Goal: Task Accomplishment & Management: Complete application form

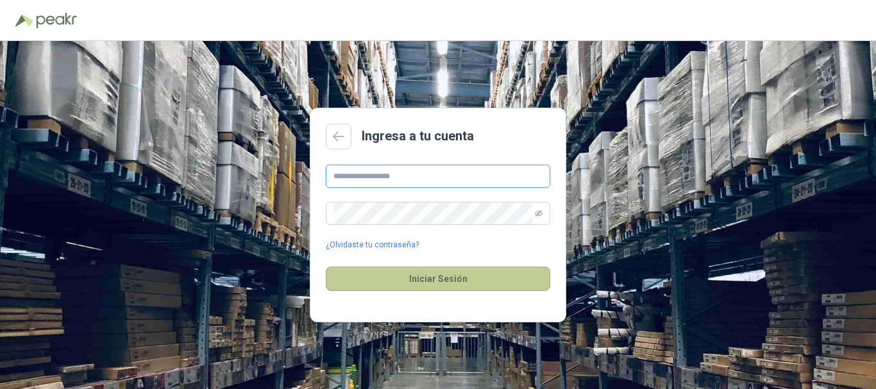
type input "**********"
click at [450, 283] on button "Iniciar Sesión" at bounding box center [438, 279] width 224 height 24
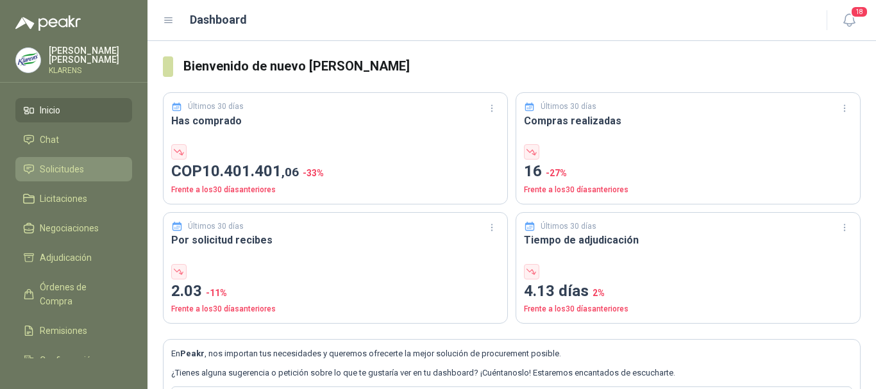
click at [67, 162] on span "Solicitudes" at bounding box center [62, 169] width 44 height 14
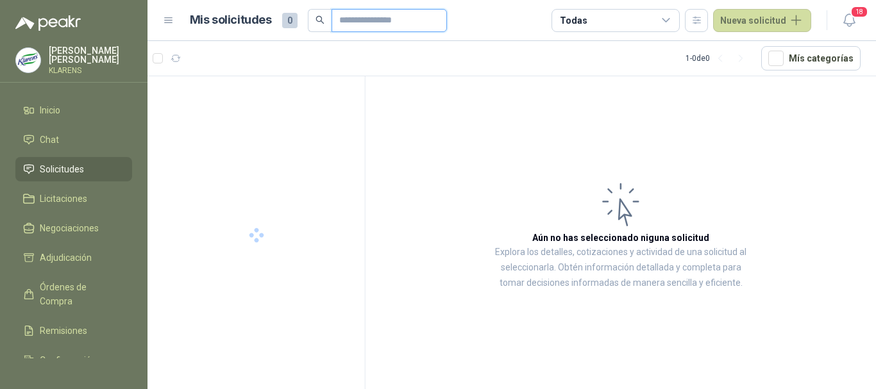
click at [382, 21] on input "text" at bounding box center [384, 21] width 90 height 22
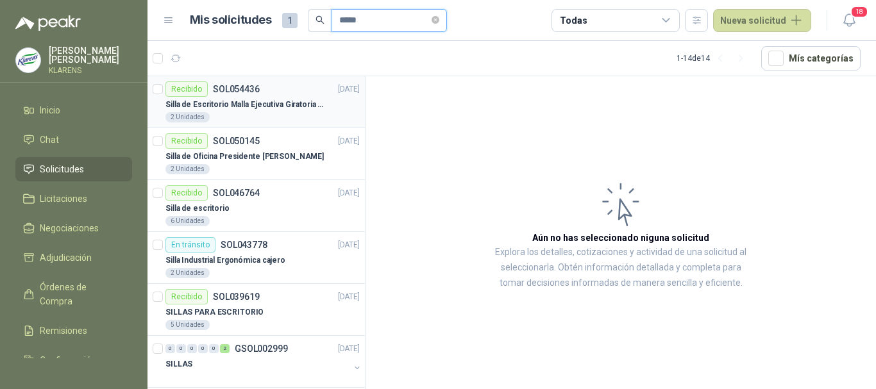
type input "*****"
click at [279, 102] on p "Silla de Escritorio Malla Ejecutiva Giratoria Cromada con Reposabrazos Fijo Neg…" at bounding box center [245, 105] width 160 height 12
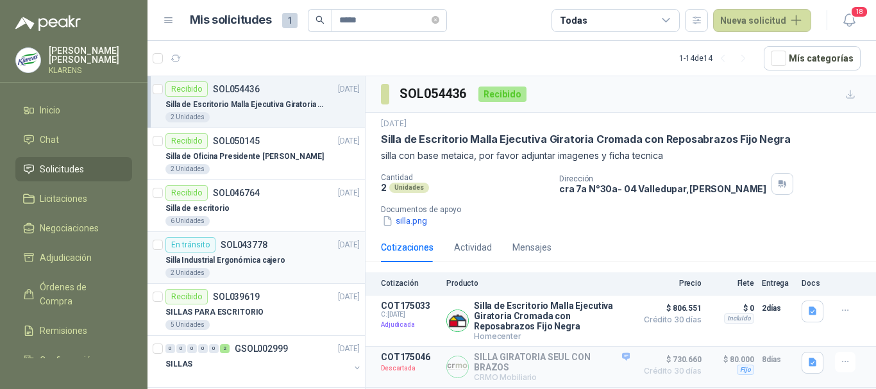
click at [276, 259] on p "Silla Industrial Ergonómica cajero" at bounding box center [225, 260] width 120 height 12
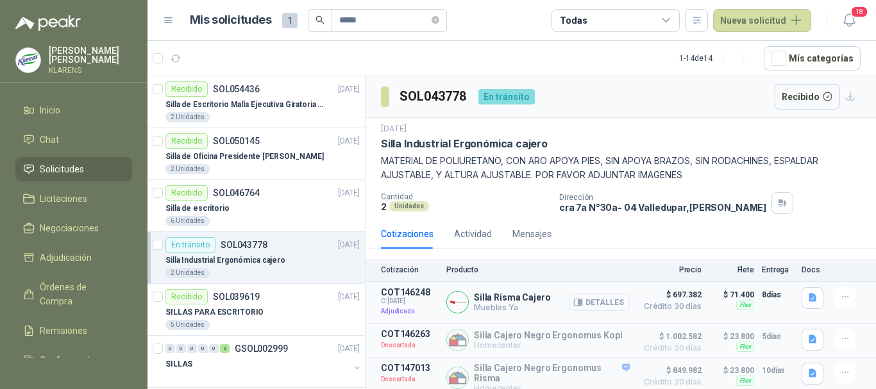
click at [591, 297] on button "Detalles" at bounding box center [599, 302] width 60 height 17
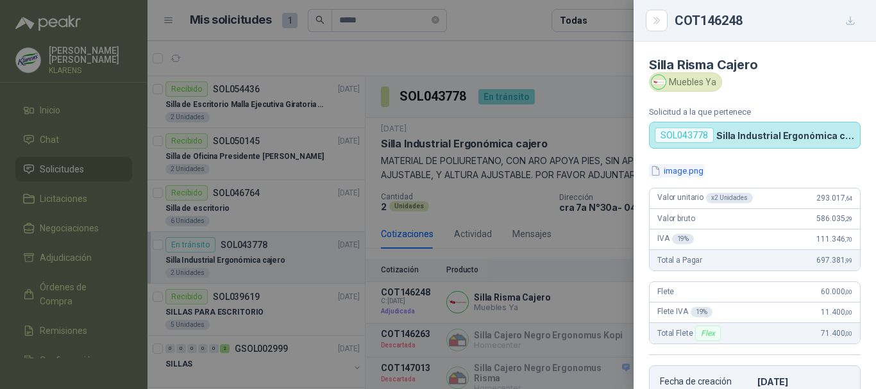
click at [688, 169] on button "image.png" at bounding box center [677, 170] width 56 height 13
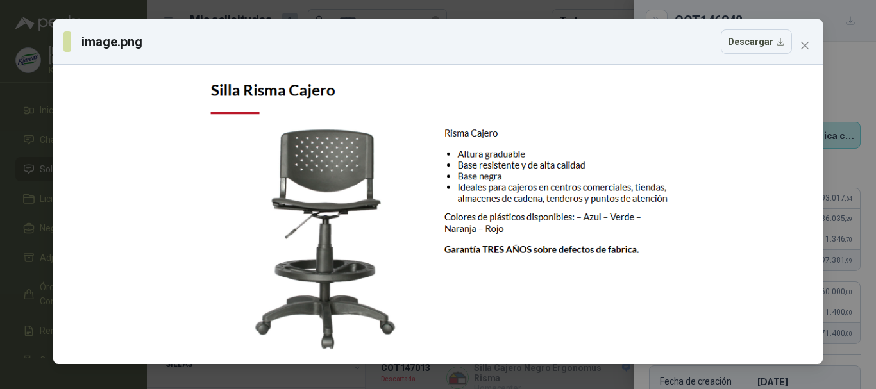
click at [0, 165] on div "image.png Descargar" at bounding box center [438, 194] width 876 height 389
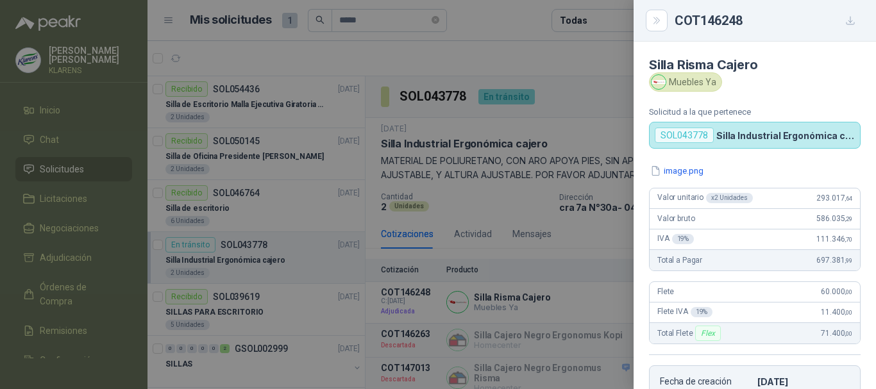
click at [679, 178] on div "image.png Valor unitario x 2 Unidades 293.017 ,64 Valor bruto 586.035 ,29 IVA 1…" at bounding box center [754, 297] width 242 height 266
click at [676, 172] on button "image.png" at bounding box center [677, 170] width 56 height 13
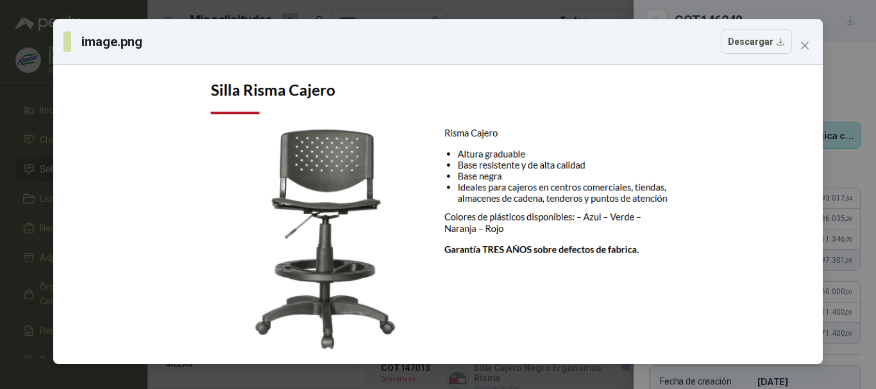
click at [18, 185] on div "image.png Descargar" at bounding box center [438, 194] width 876 height 389
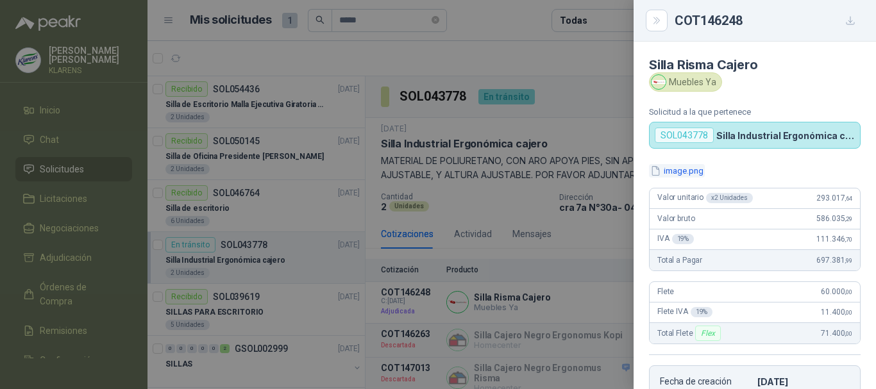
click at [697, 167] on button "image.png" at bounding box center [677, 170] width 56 height 13
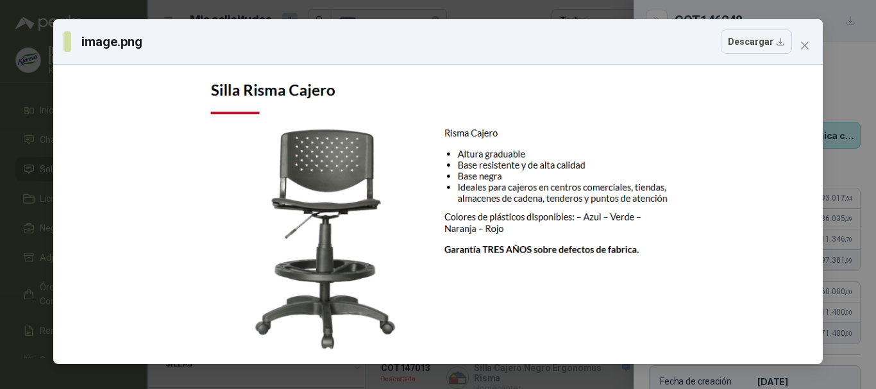
click at [0, 201] on div "image.png Descargar" at bounding box center [438, 194] width 876 height 389
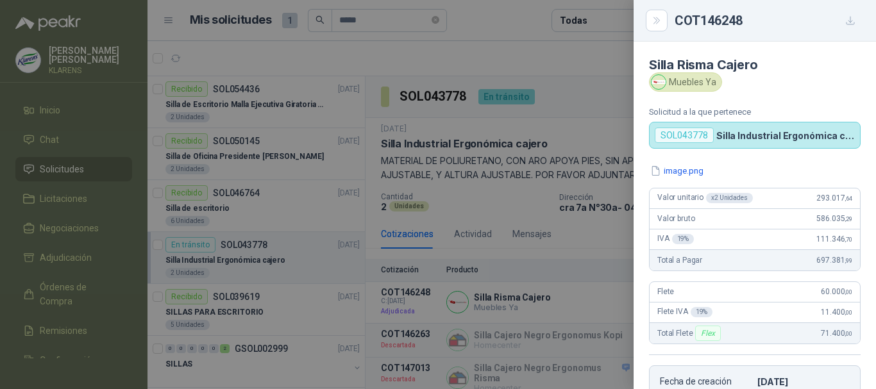
click at [588, 212] on div at bounding box center [438, 194] width 876 height 389
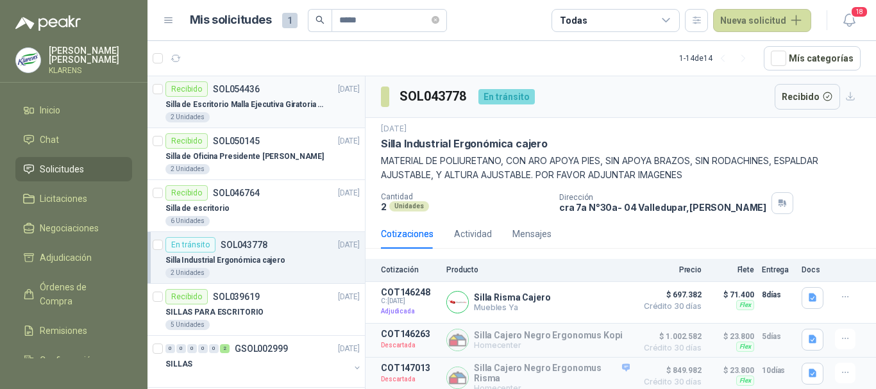
click at [287, 113] on div "2 Unidades" at bounding box center [262, 117] width 194 height 10
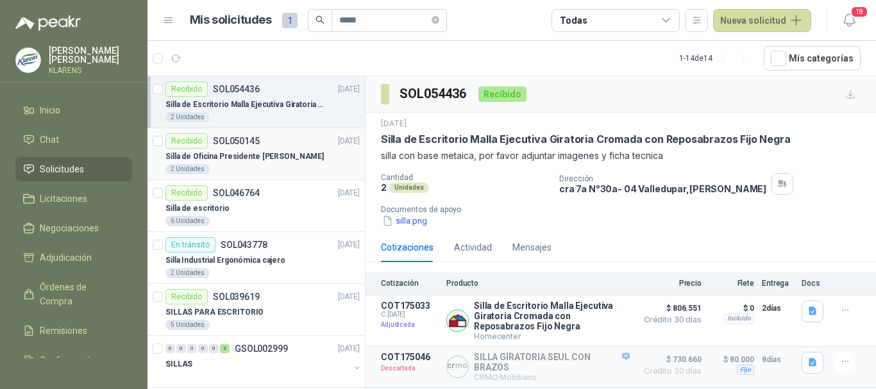
click at [263, 157] on p "Silla de Oficina Presidente [PERSON_NAME]" at bounding box center [244, 157] width 158 height 12
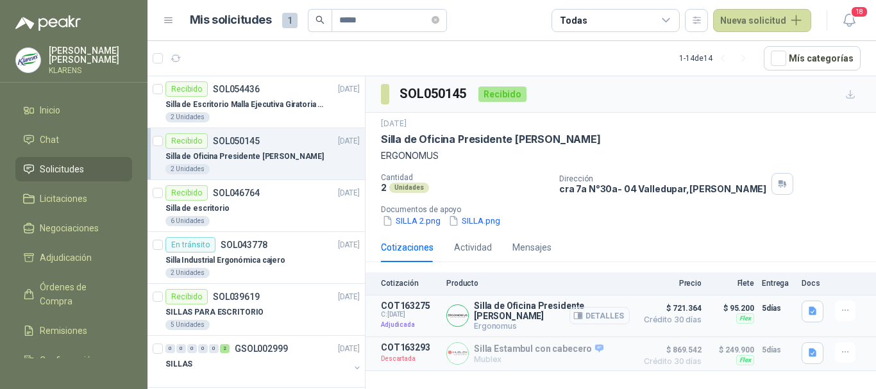
click at [614, 317] on button "Detalles" at bounding box center [599, 315] width 60 height 17
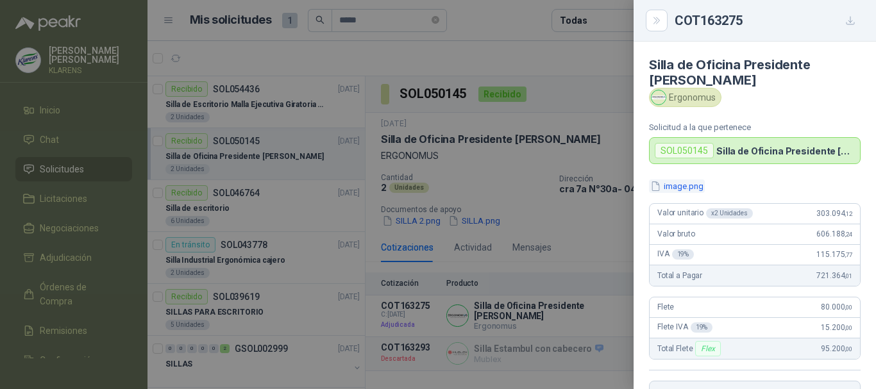
click at [677, 179] on button "image.png" at bounding box center [677, 185] width 56 height 13
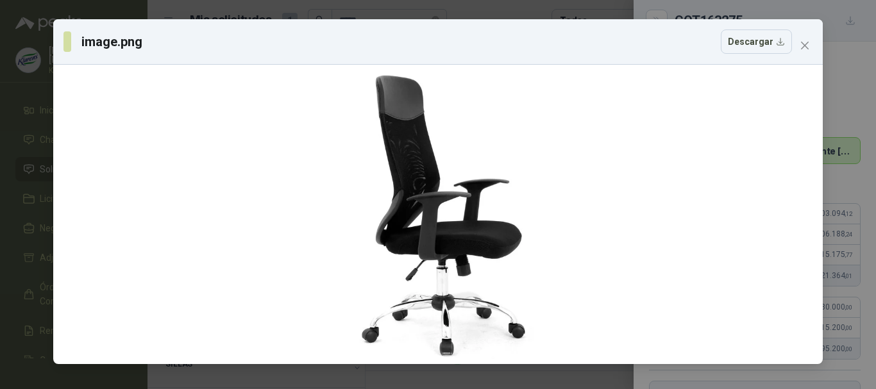
click at [0, 100] on div "image.png Descargar" at bounding box center [438, 194] width 876 height 389
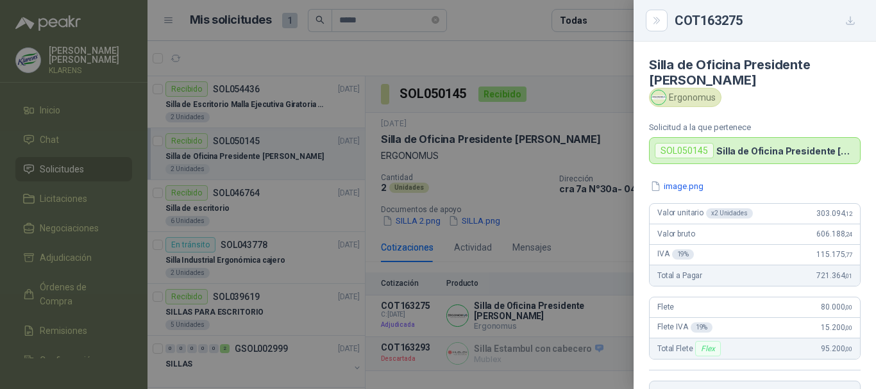
click at [449, 179] on div at bounding box center [438, 194] width 876 height 389
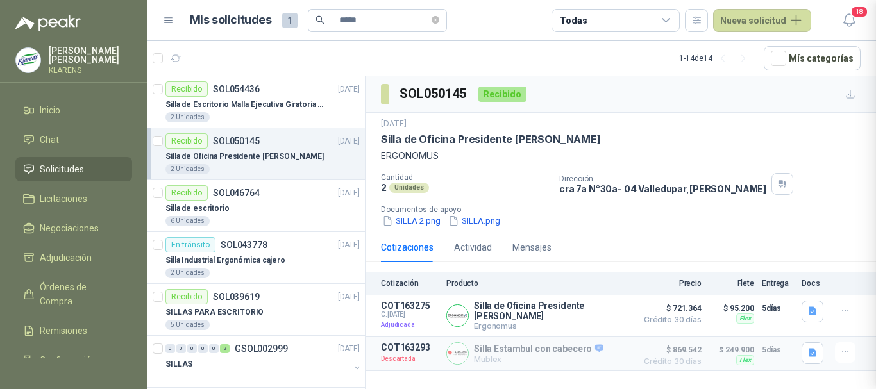
scroll to position [254, 0]
click at [90, 169] on li "Solicitudes" at bounding box center [73, 169] width 101 height 14
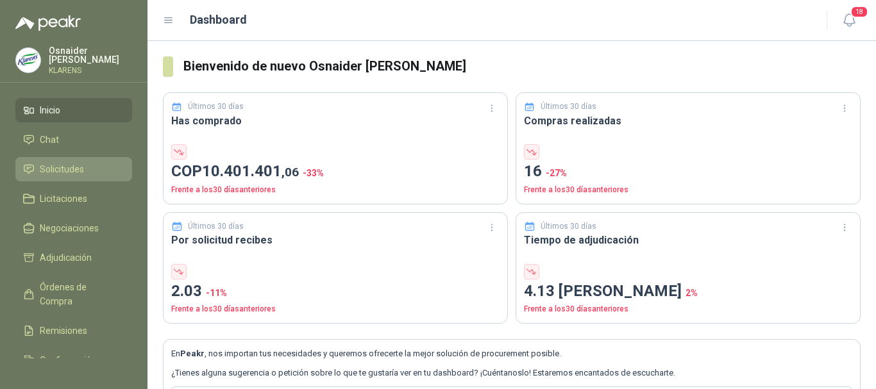
click at [67, 166] on span "Solicitudes" at bounding box center [62, 169] width 44 height 14
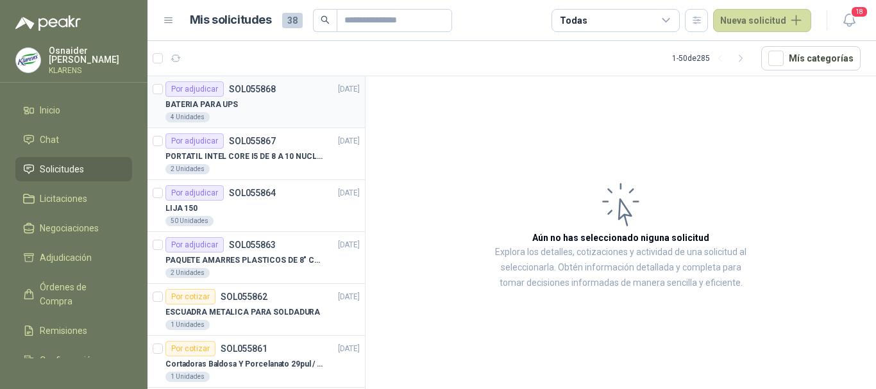
click at [251, 95] on div "Por adjudicar SOL055868" at bounding box center [220, 88] width 110 height 15
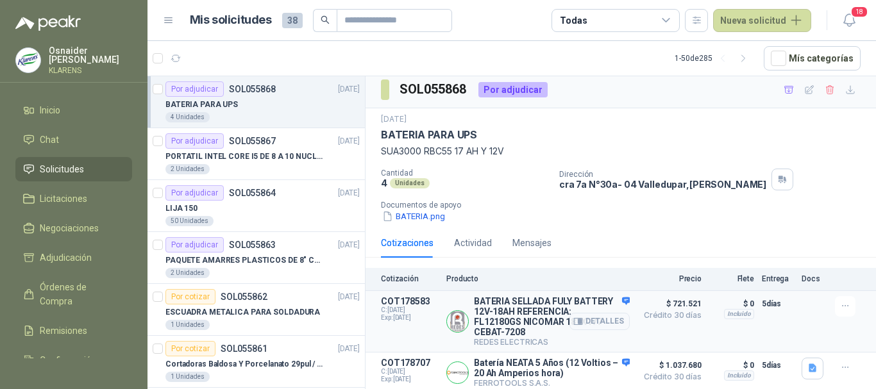
scroll to position [8, 0]
click at [585, 319] on button "Detalles" at bounding box center [599, 321] width 60 height 17
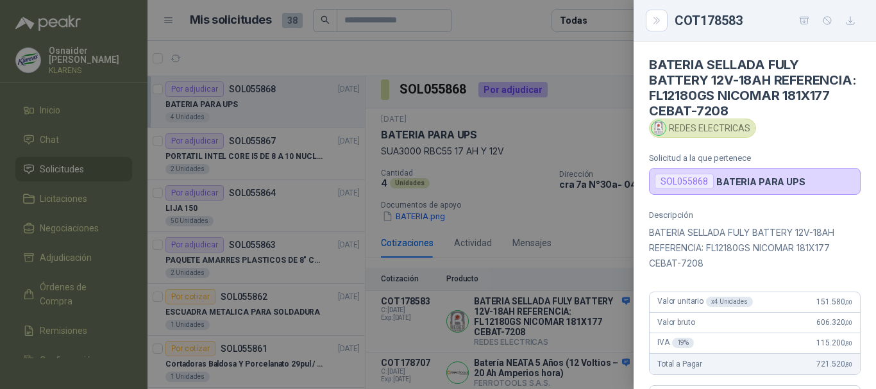
scroll to position [351, 0]
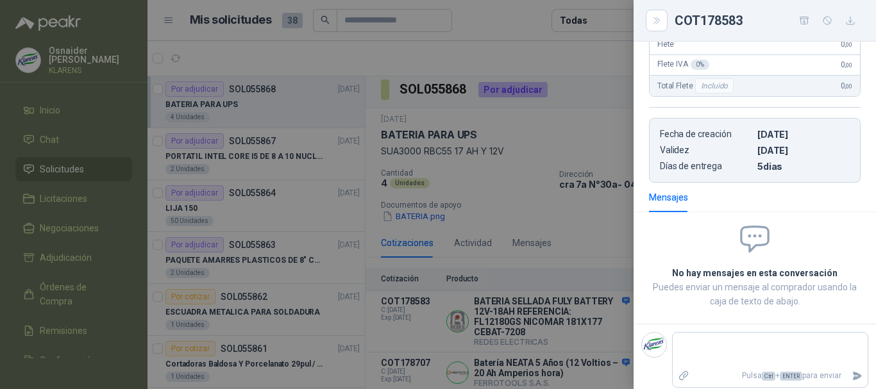
click at [851, 22] on icon "button" at bounding box center [850, 20] width 11 height 11
click at [801, 22] on icon "button" at bounding box center [804, 20] width 11 height 11
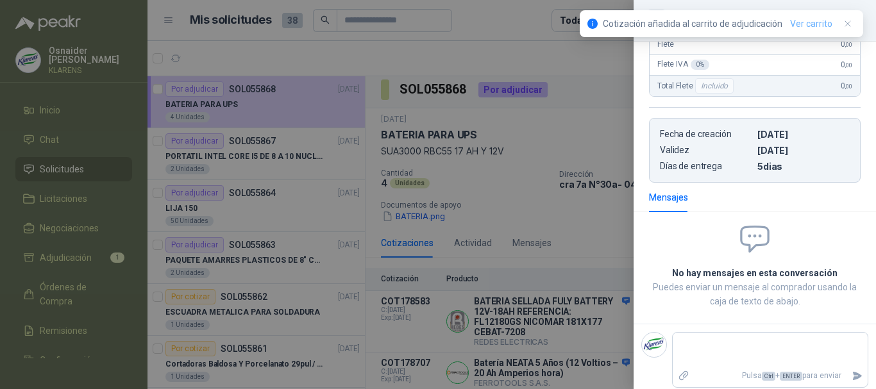
click at [810, 19] on link "Ver carrito" at bounding box center [811, 24] width 42 height 14
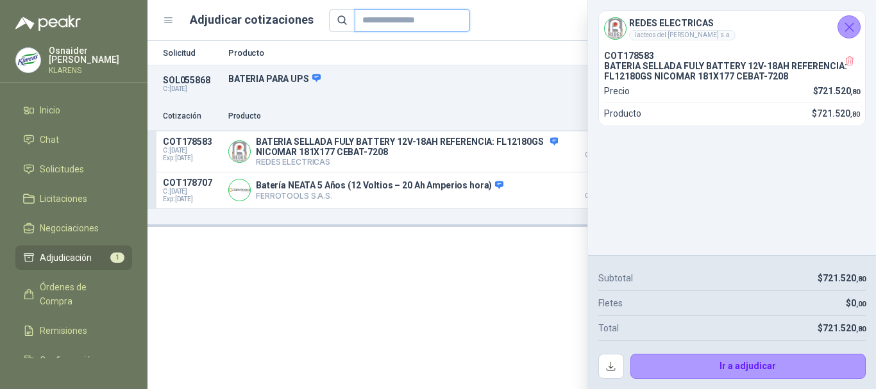
click at [426, 22] on input "text" at bounding box center [407, 21] width 90 height 22
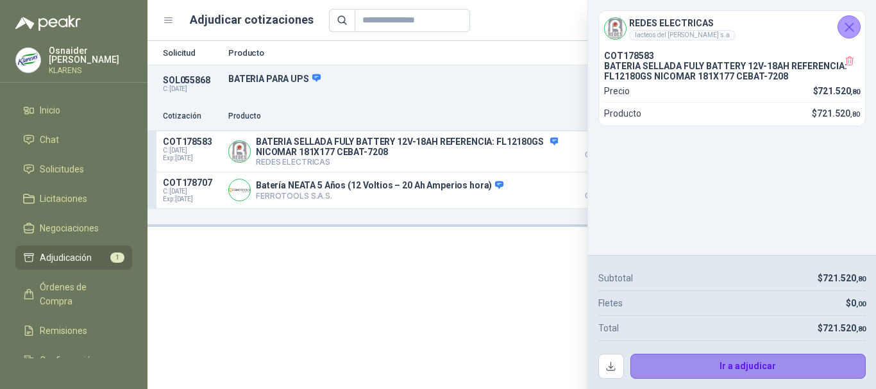
click at [686, 362] on button "Ir a adjudicar" at bounding box center [748, 367] width 236 height 26
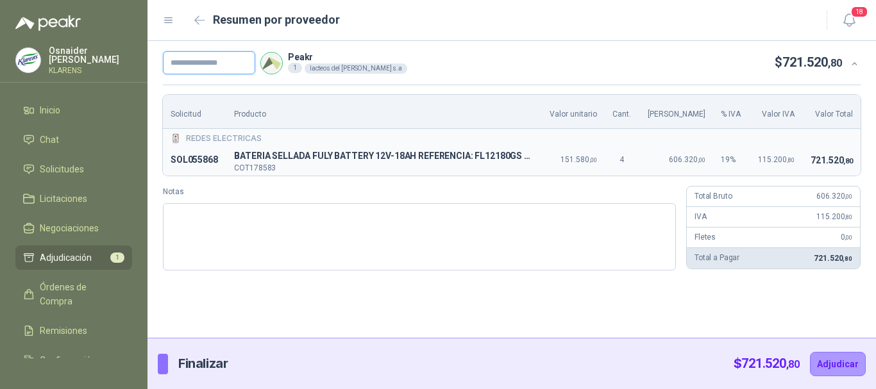
click at [224, 58] on input "text" at bounding box center [209, 62] width 92 height 23
type input "*****"
click at [838, 364] on button "Adjudicar" at bounding box center [838, 364] width 56 height 24
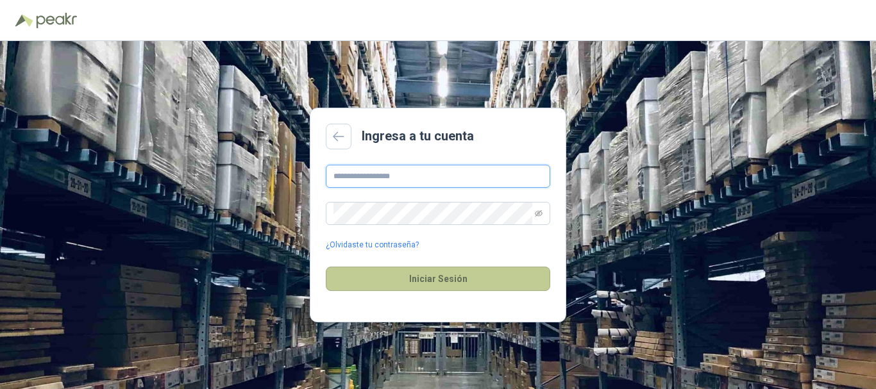
type input "**********"
click at [436, 281] on button "Iniciar Sesión" at bounding box center [438, 279] width 224 height 24
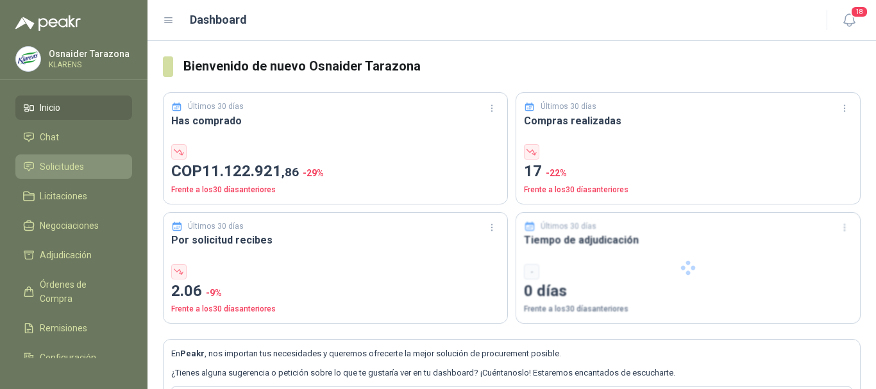
click at [69, 169] on span "Solicitudes" at bounding box center [62, 167] width 44 height 14
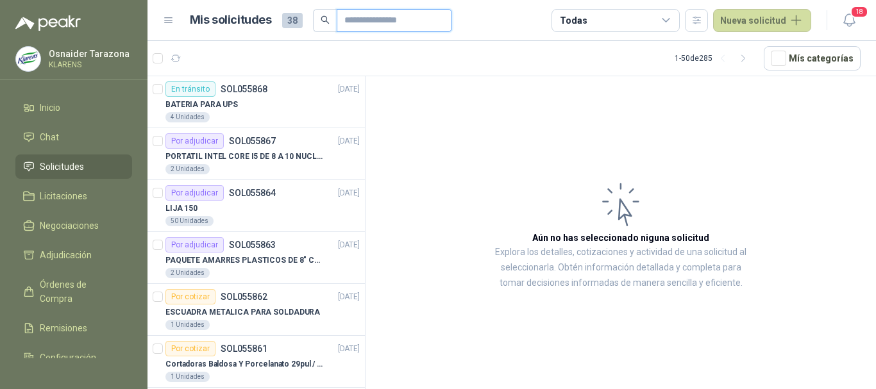
click at [363, 24] on input "text" at bounding box center [389, 21] width 90 height 22
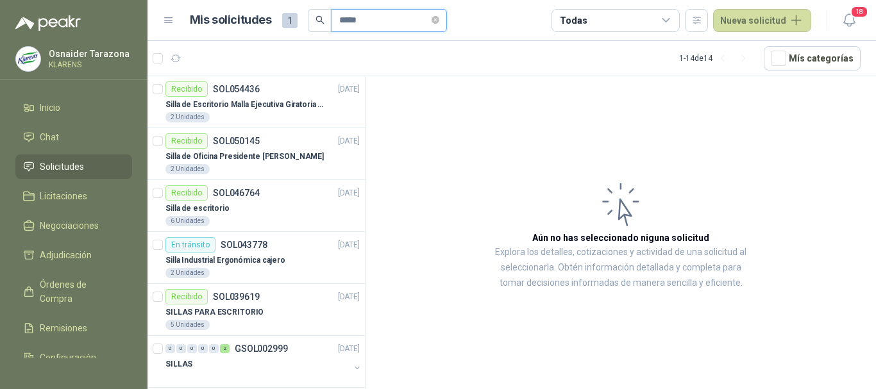
type input "*****"
click at [413, 144] on article "Aún no has seleccionado niguna solicitud Explora los detalles, cotizaciones y a…" at bounding box center [620, 234] width 510 height 317
click at [299, 106] on p "Silla de Escritorio Malla Ejecutiva Giratoria Cromada con Reposabrazos Fijo Neg…" at bounding box center [245, 105] width 160 height 12
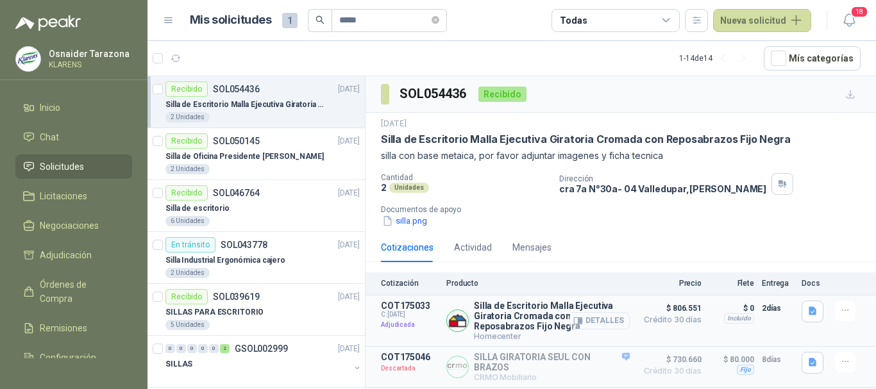
click at [598, 322] on button "Detalles" at bounding box center [599, 320] width 60 height 17
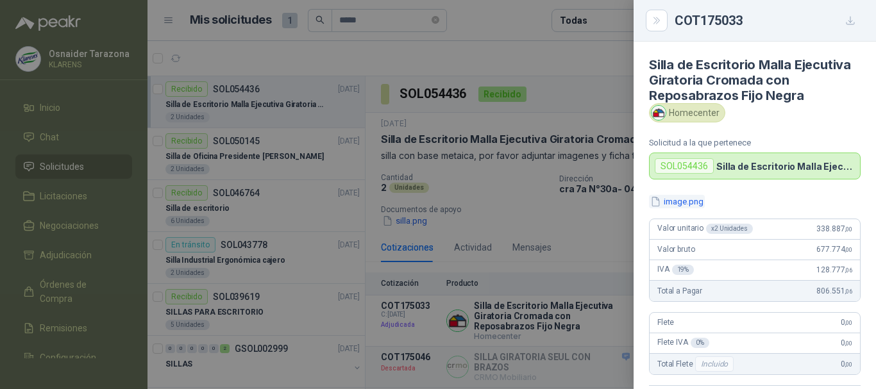
click at [691, 200] on button "image.png" at bounding box center [677, 201] width 56 height 13
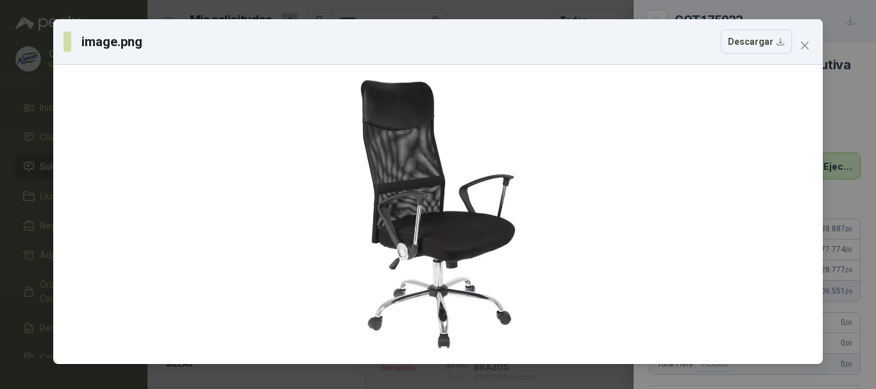
drag, startPoint x: 1, startPoint y: 142, endPoint x: 47, endPoint y: 144, distance: 45.5
click at [2, 142] on div "image.png Descargar" at bounding box center [438, 194] width 876 height 389
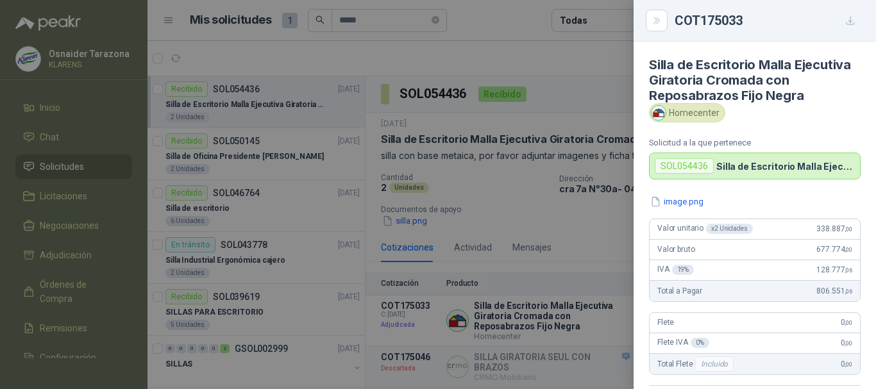
click at [545, 139] on div at bounding box center [438, 194] width 876 height 389
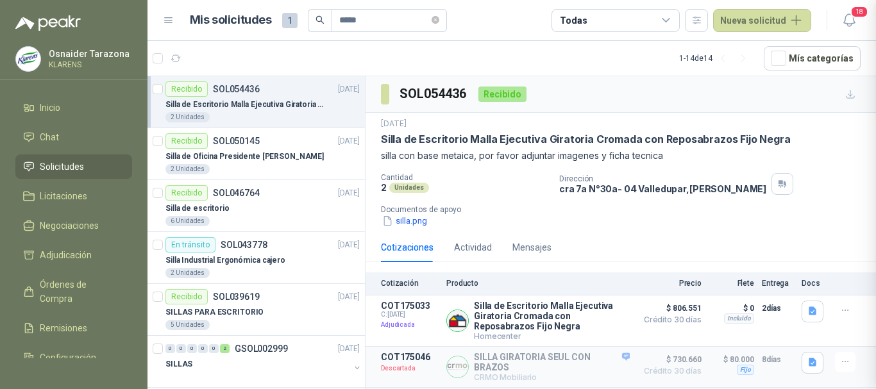
scroll to position [255, 0]
